Goal: Find specific page/section: Find specific page/section

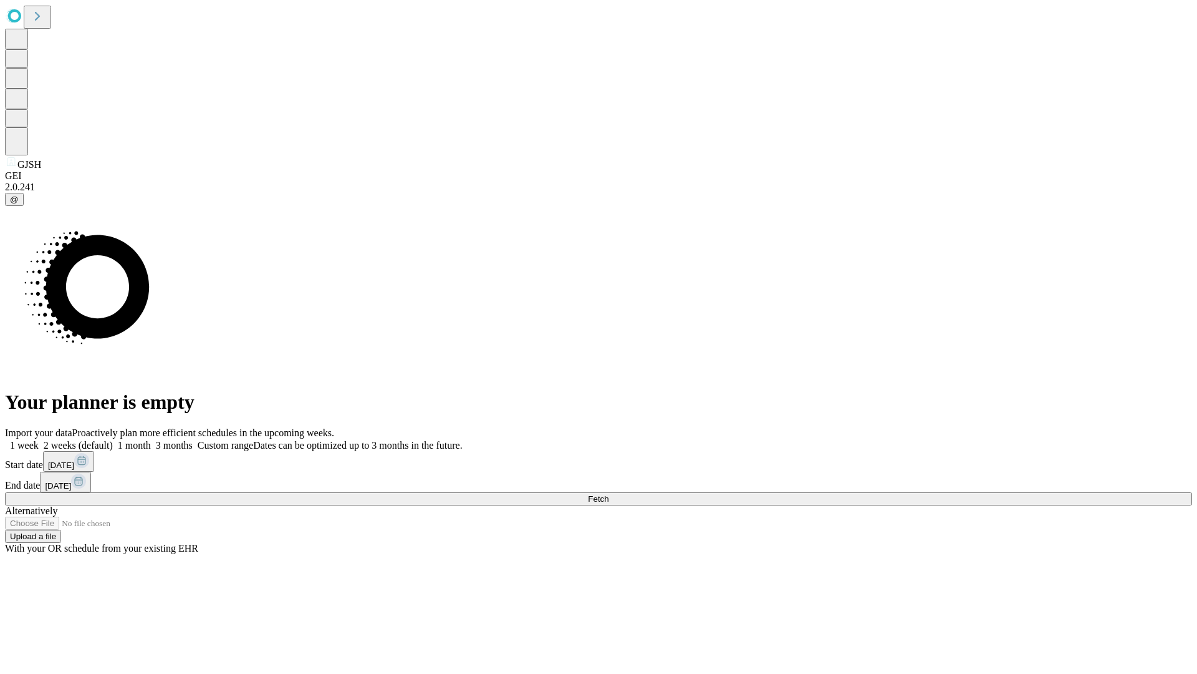
click at [609, 494] on span "Fetch" at bounding box center [598, 498] width 21 height 9
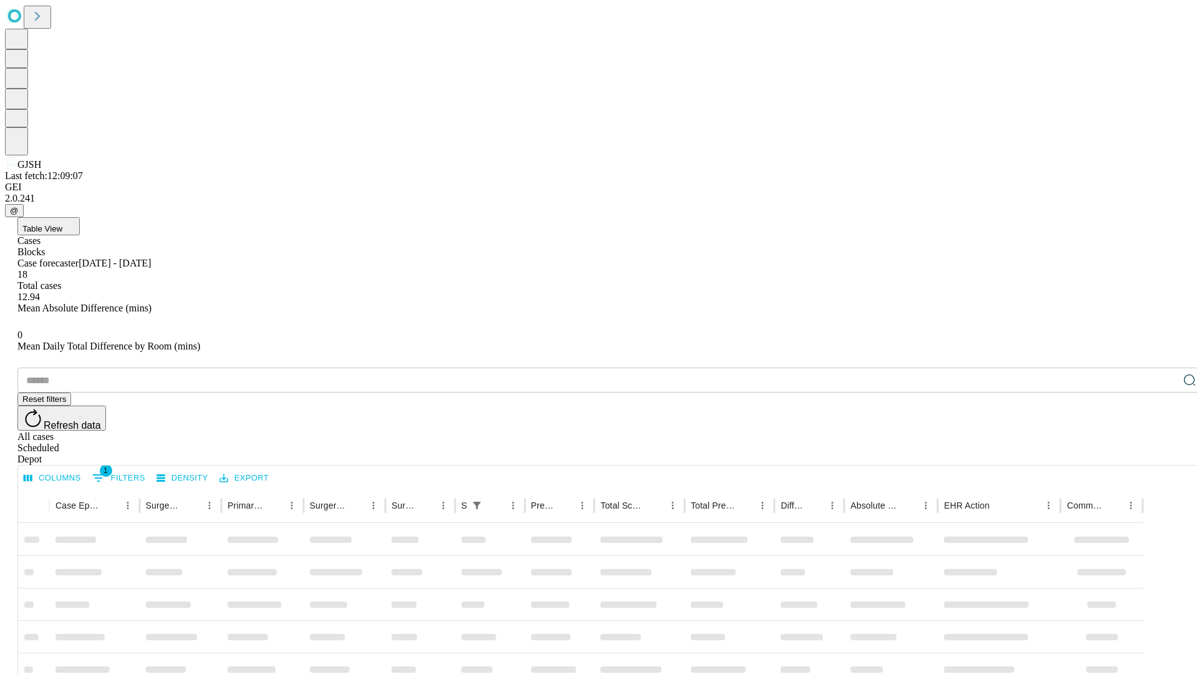
click at [1165, 453] on div "Depot" at bounding box center [610, 458] width 1187 height 11
